Goal: Entertainment & Leisure: Consume media (video, audio)

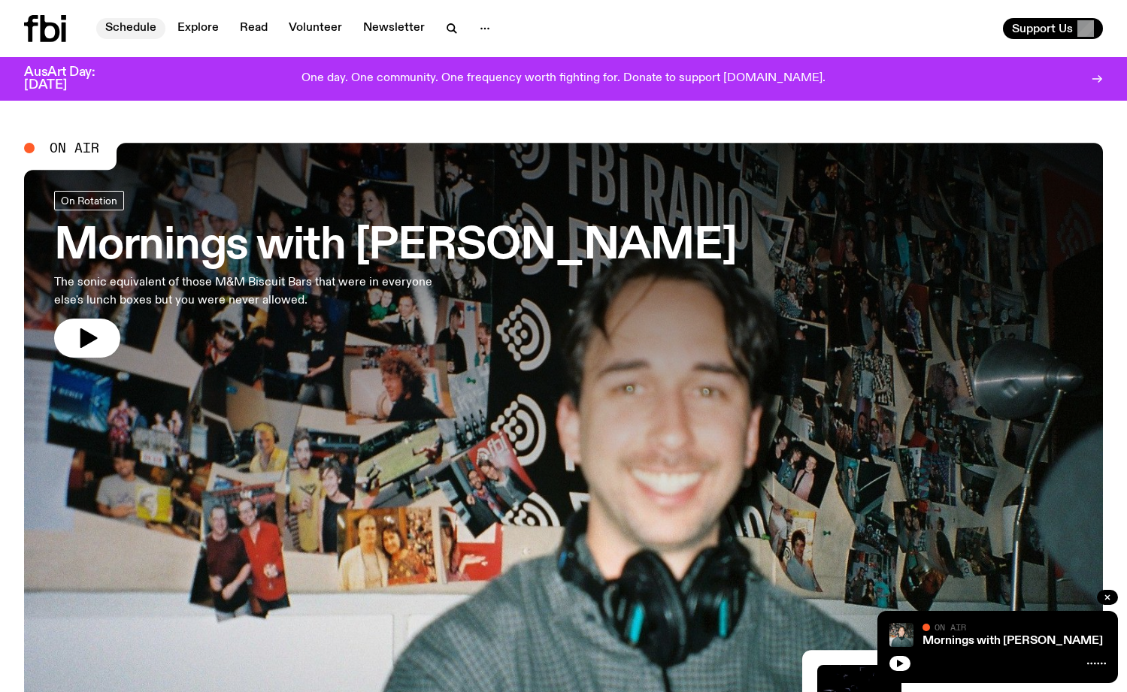
click at [128, 26] on link "Schedule" at bounding box center [130, 28] width 69 height 21
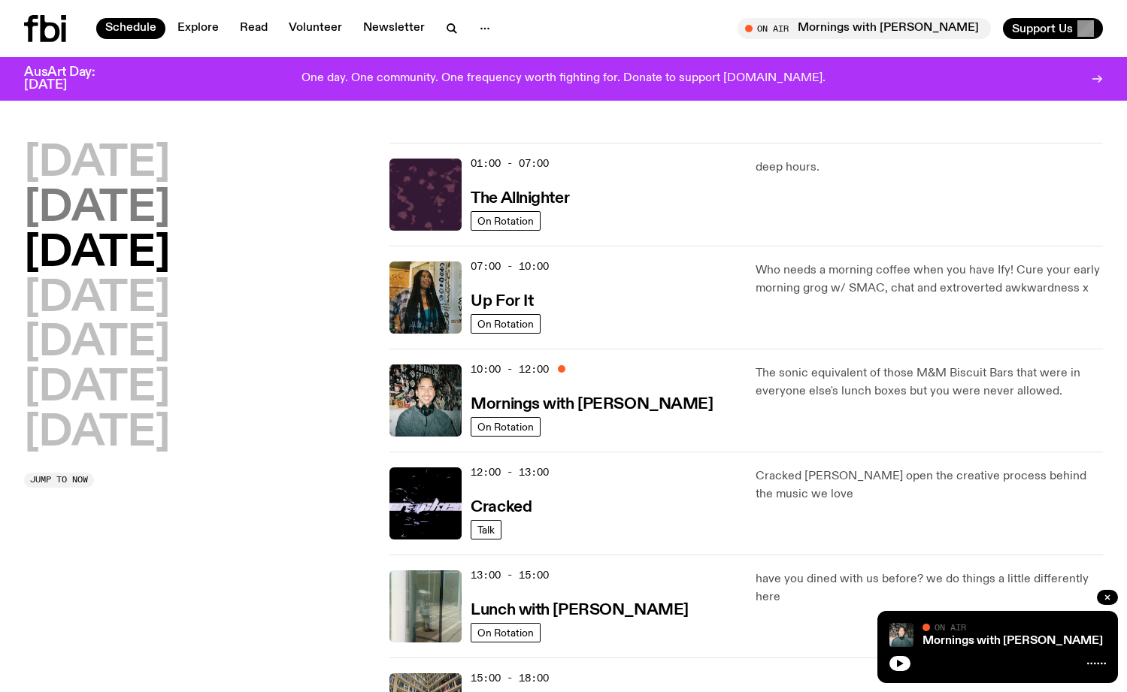
click at [159, 203] on h2 "[DATE]" at bounding box center [97, 209] width 146 height 42
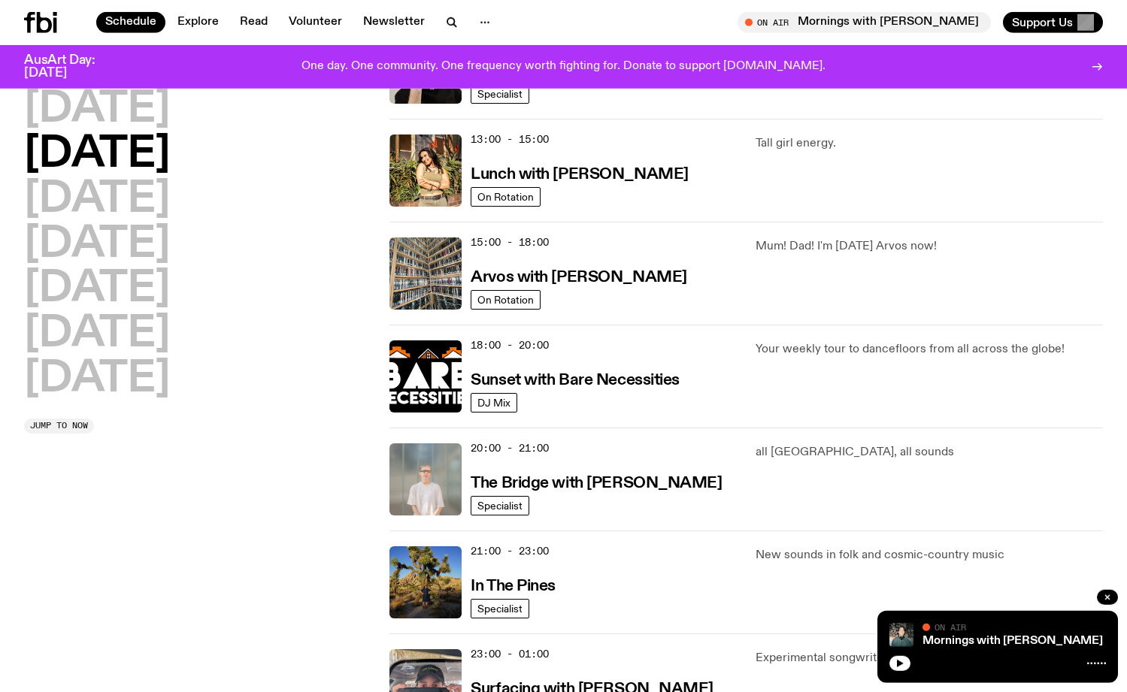
scroll to position [425, 0]
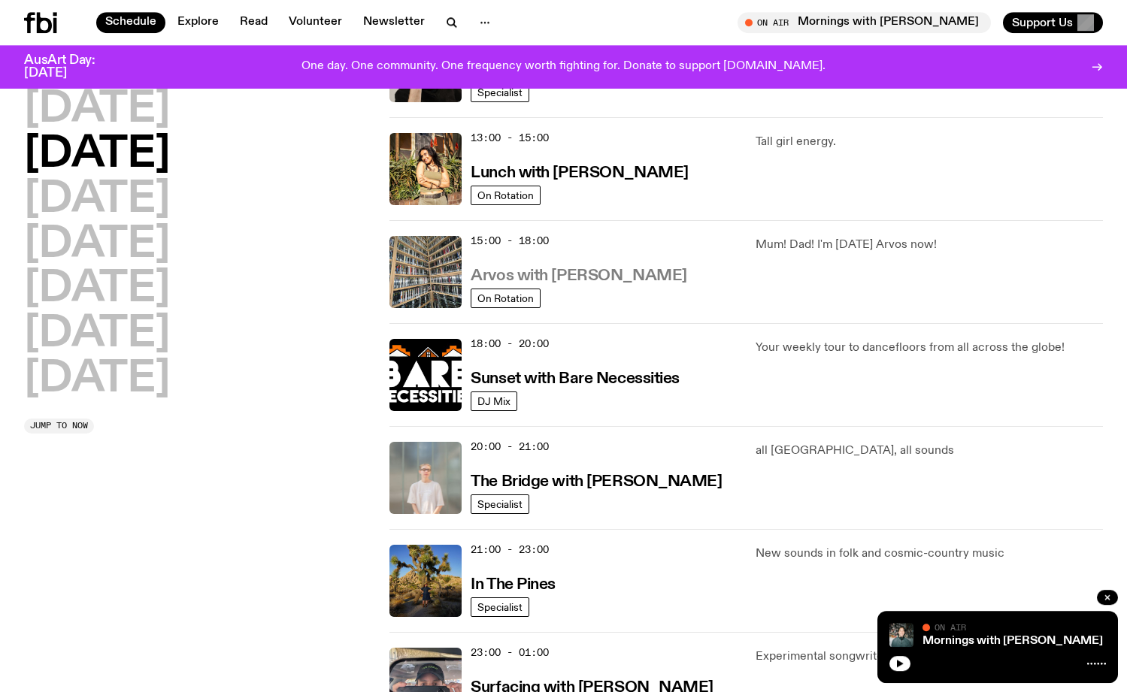
click at [540, 274] on h3 "Arvos with [PERSON_NAME]" at bounding box center [579, 276] width 216 height 16
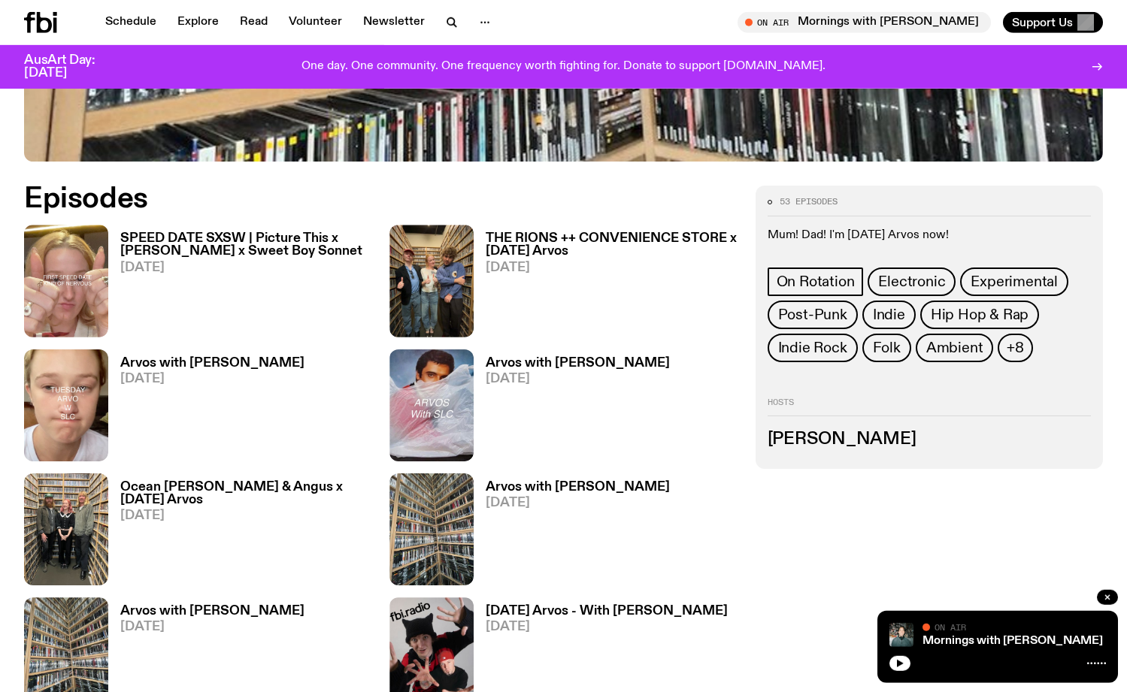
scroll to position [756, 0]
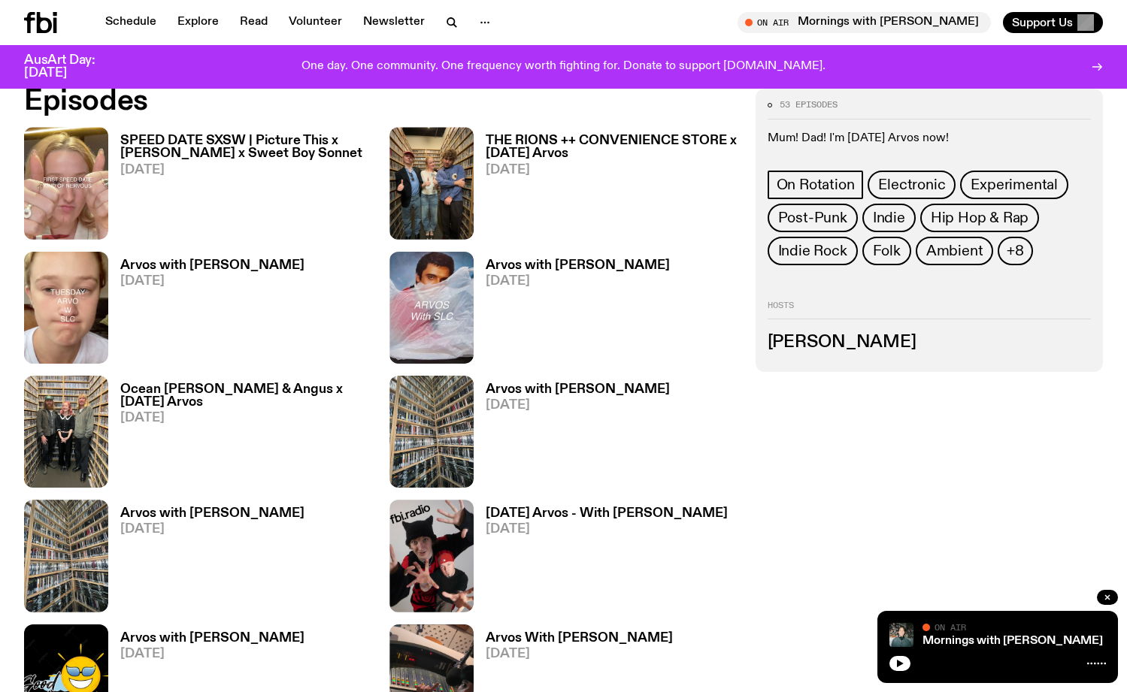
click at [264, 147] on h3 "SPEED DATE SXSW | Picture This x [PERSON_NAME] x Sweet Boy Sonnet" at bounding box center [245, 148] width 251 height 26
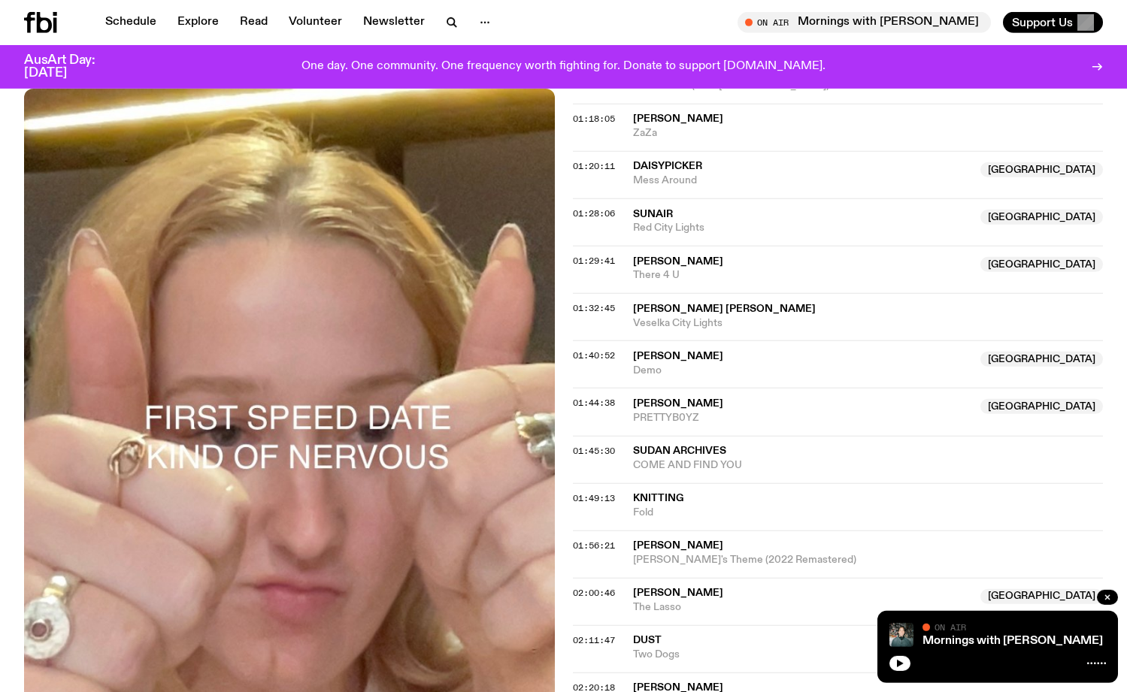
scroll to position [1380, 0]
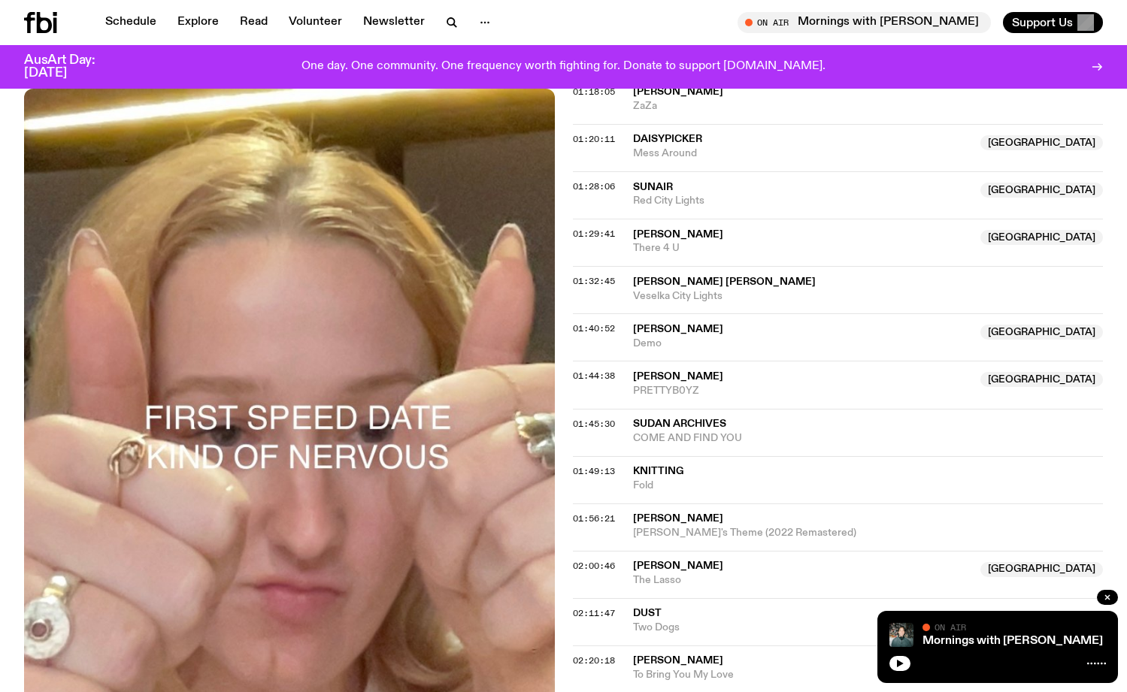
click at [655, 232] on span "[PERSON_NAME]" at bounding box center [678, 234] width 90 height 11
click at [668, 274] on div "01:32:45 [PERSON_NAME] [PERSON_NAME] Veselka City Lights" at bounding box center [838, 289] width 531 height 47
click at [666, 281] on span "[PERSON_NAME] [PERSON_NAME]" at bounding box center [724, 282] width 183 height 11
